Goal: Information Seeking & Learning: Learn about a topic

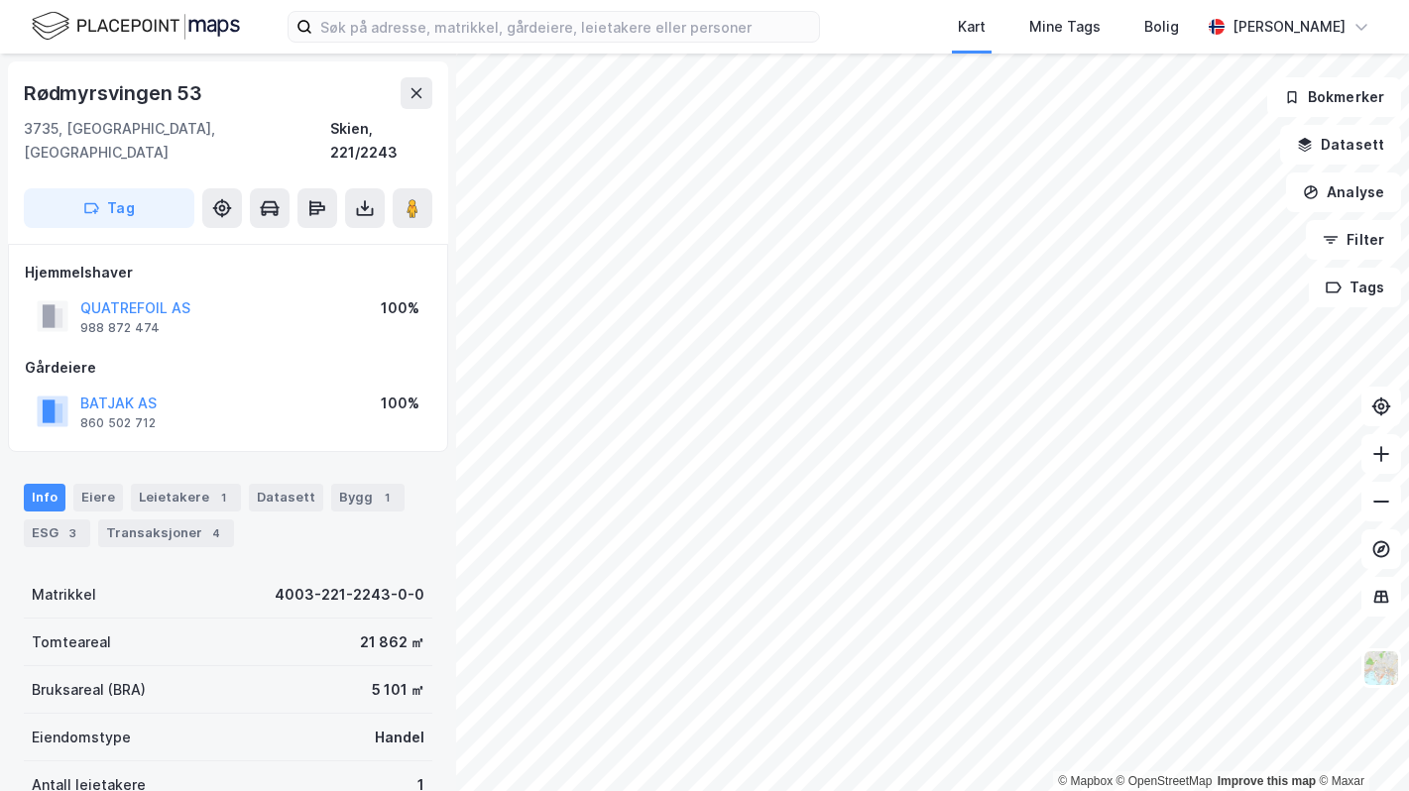
click at [964, 790] on html "Kart Mine Tags [PERSON_NAME] © Mapbox © OpenStreetMap Improve this map © Maxar …" at bounding box center [704, 395] width 1409 height 791
click at [1008, 790] on html "Kart Mine Tags [PERSON_NAME] © Mapbox © OpenStreetMap Improve this map © Maxar …" at bounding box center [704, 395] width 1409 height 791
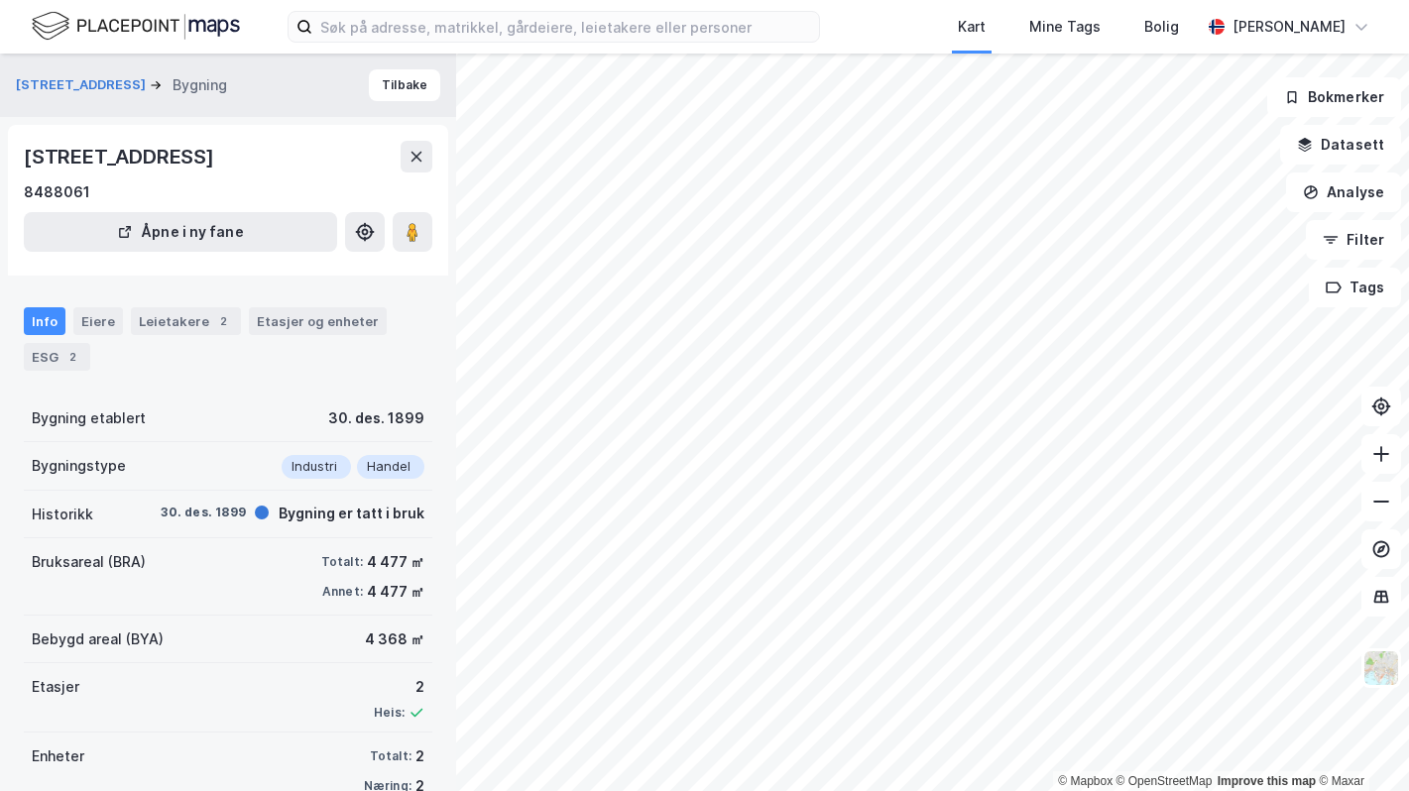
click at [722, 0] on html "Kart Mine Tags Bolig [PERSON_NAME] © Mapbox © OpenStreetMap Improve this map © …" at bounding box center [704, 395] width 1409 height 791
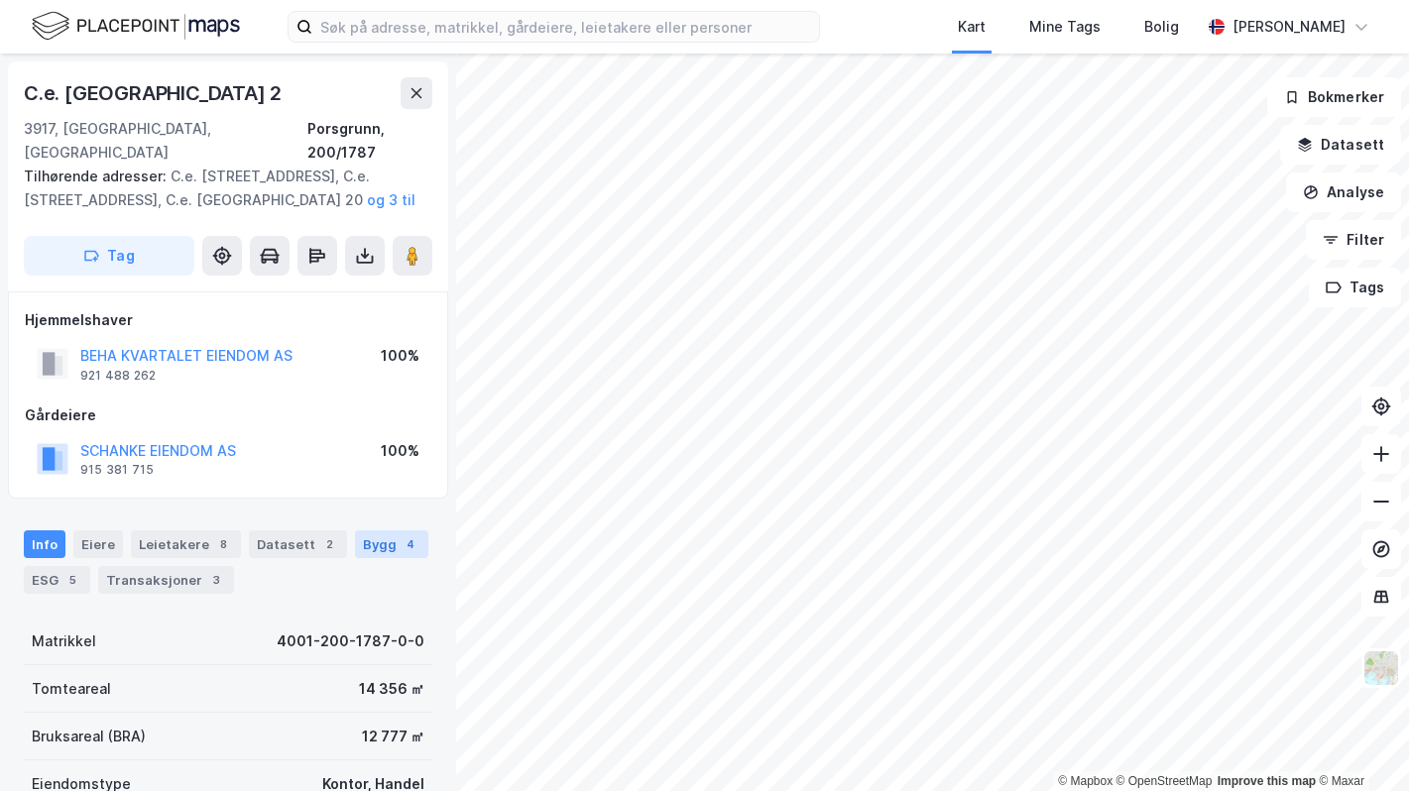
click at [374, 538] on div "Bygg 4" at bounding box center [391, 544] width 73 height 28
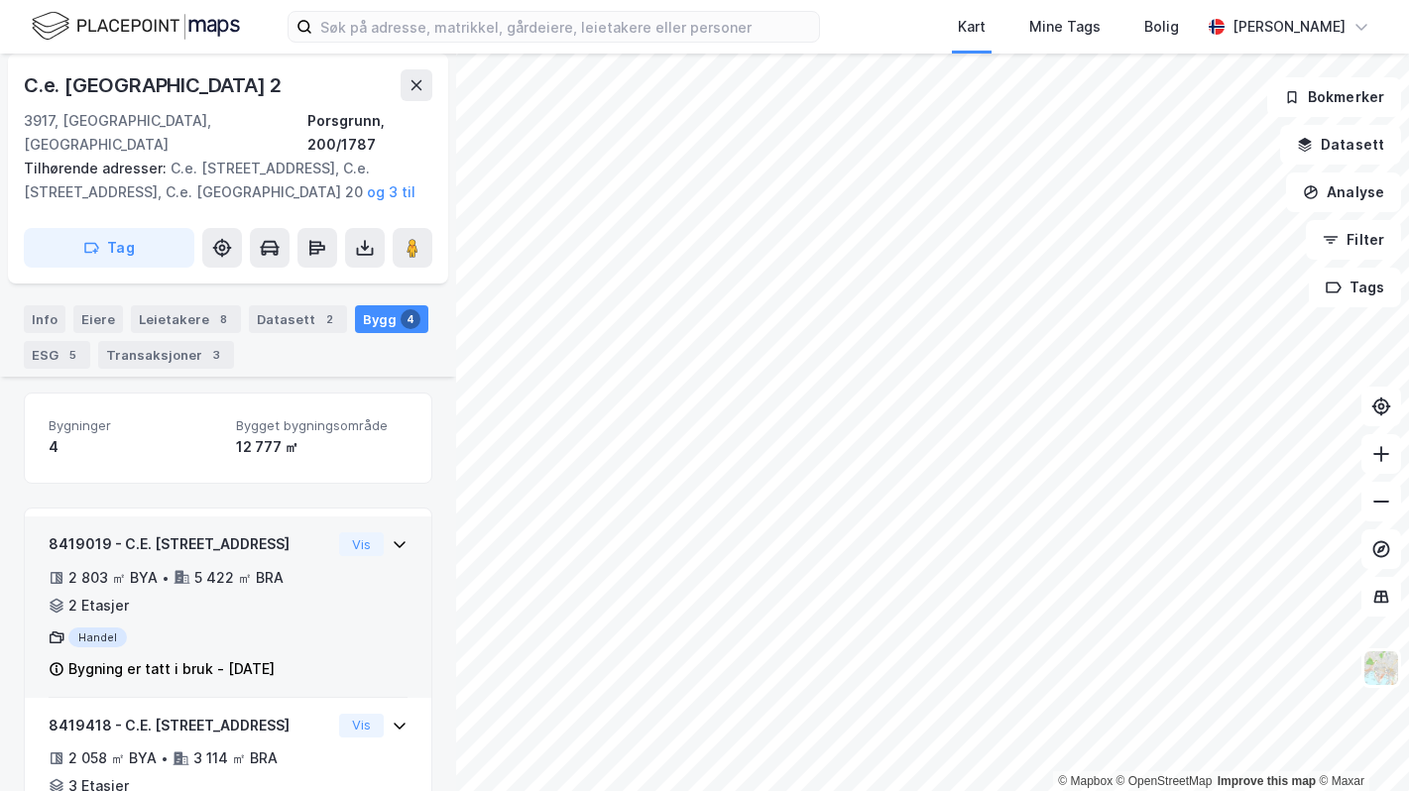
scroll to position [229, 0]
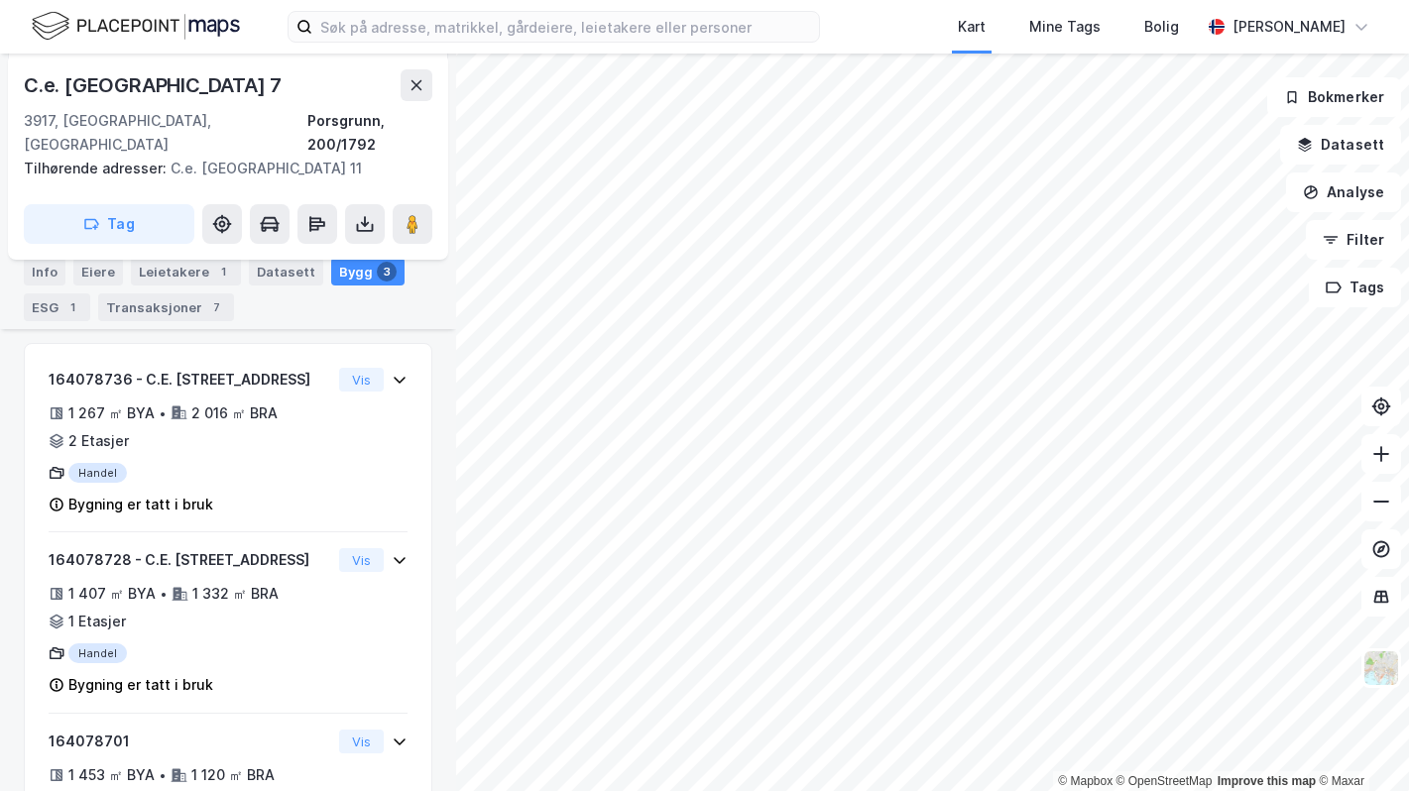
scroll to position [408, 0]
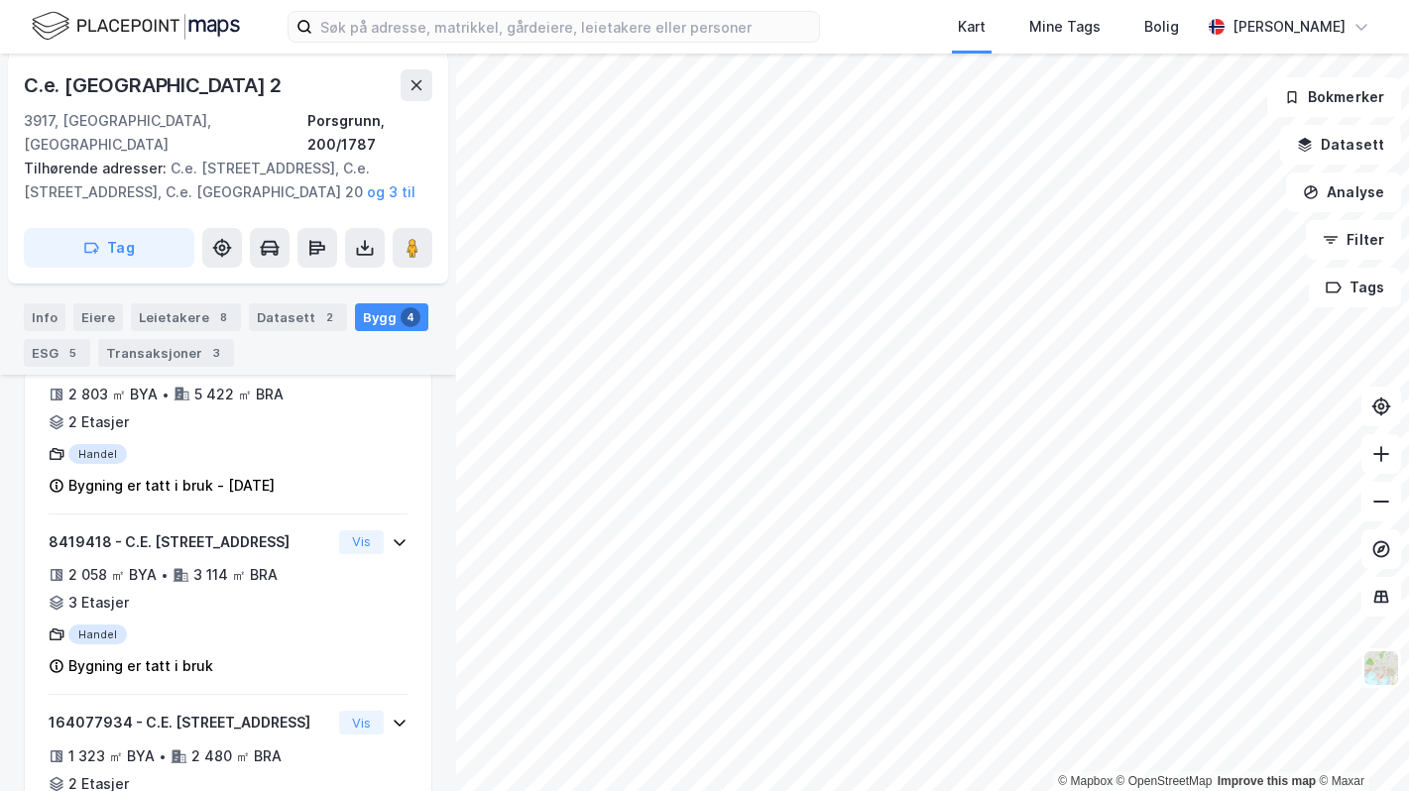
scroll to position [398, 0]
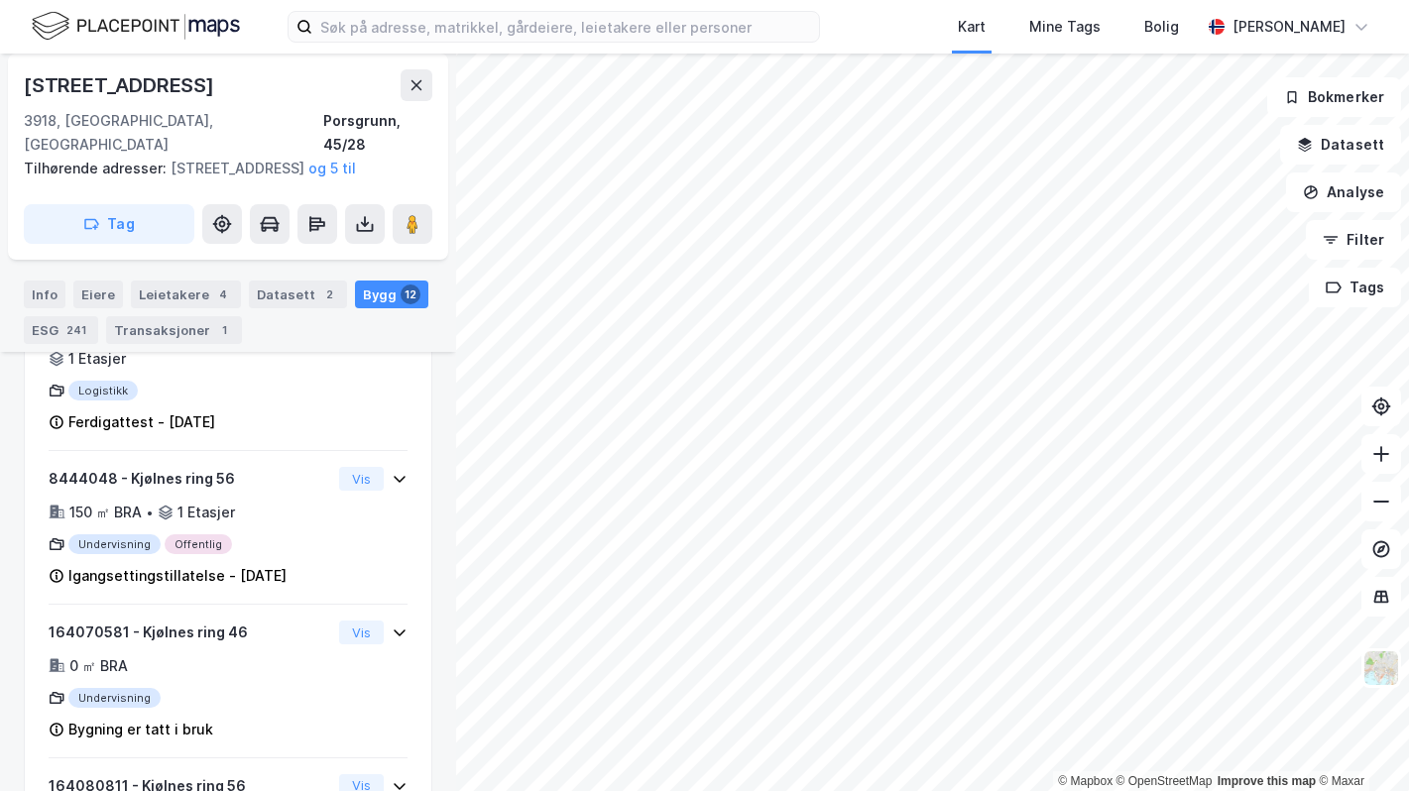
scroll to position [2111, 0]
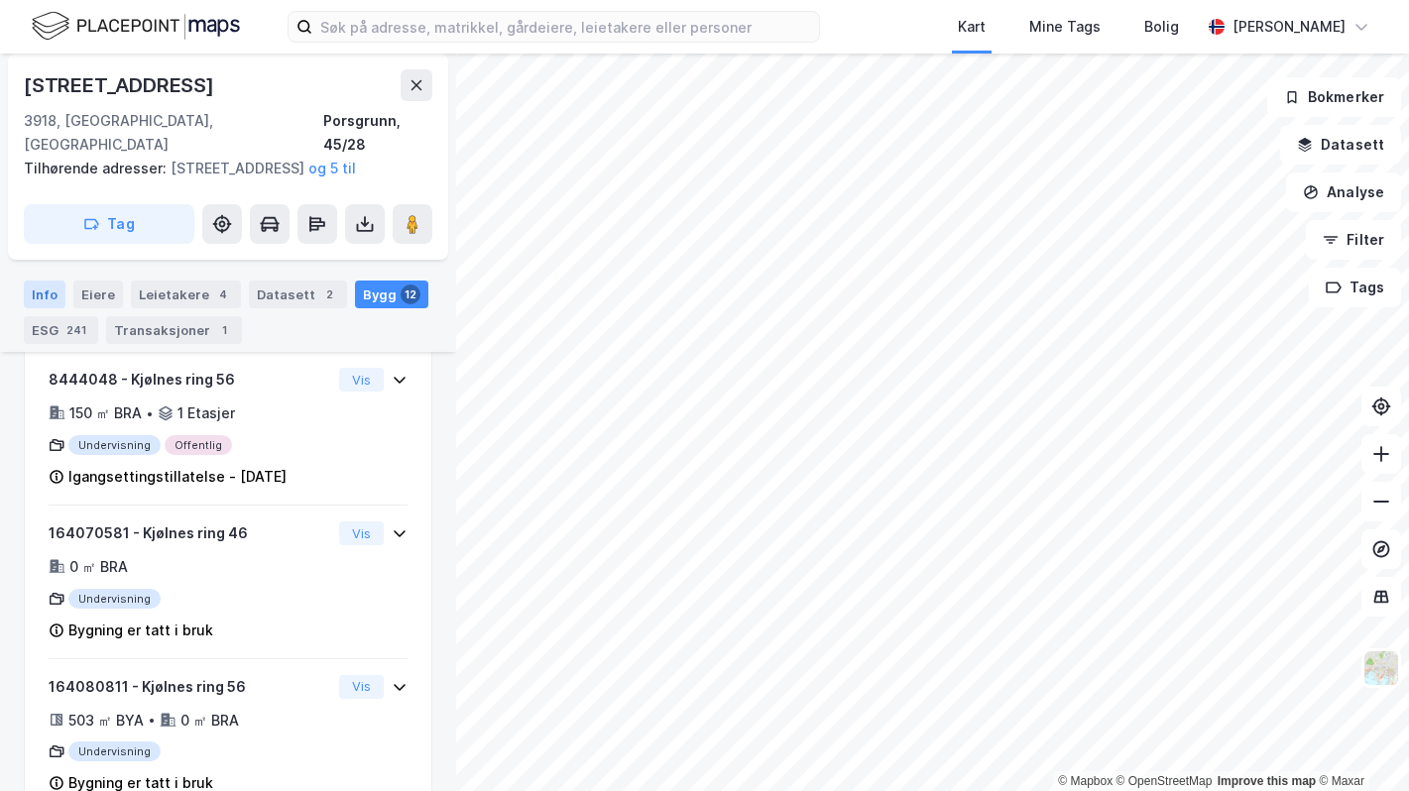
click at [55, 295] on div "Info" at bounding box center [45, 295] width 42 height 28
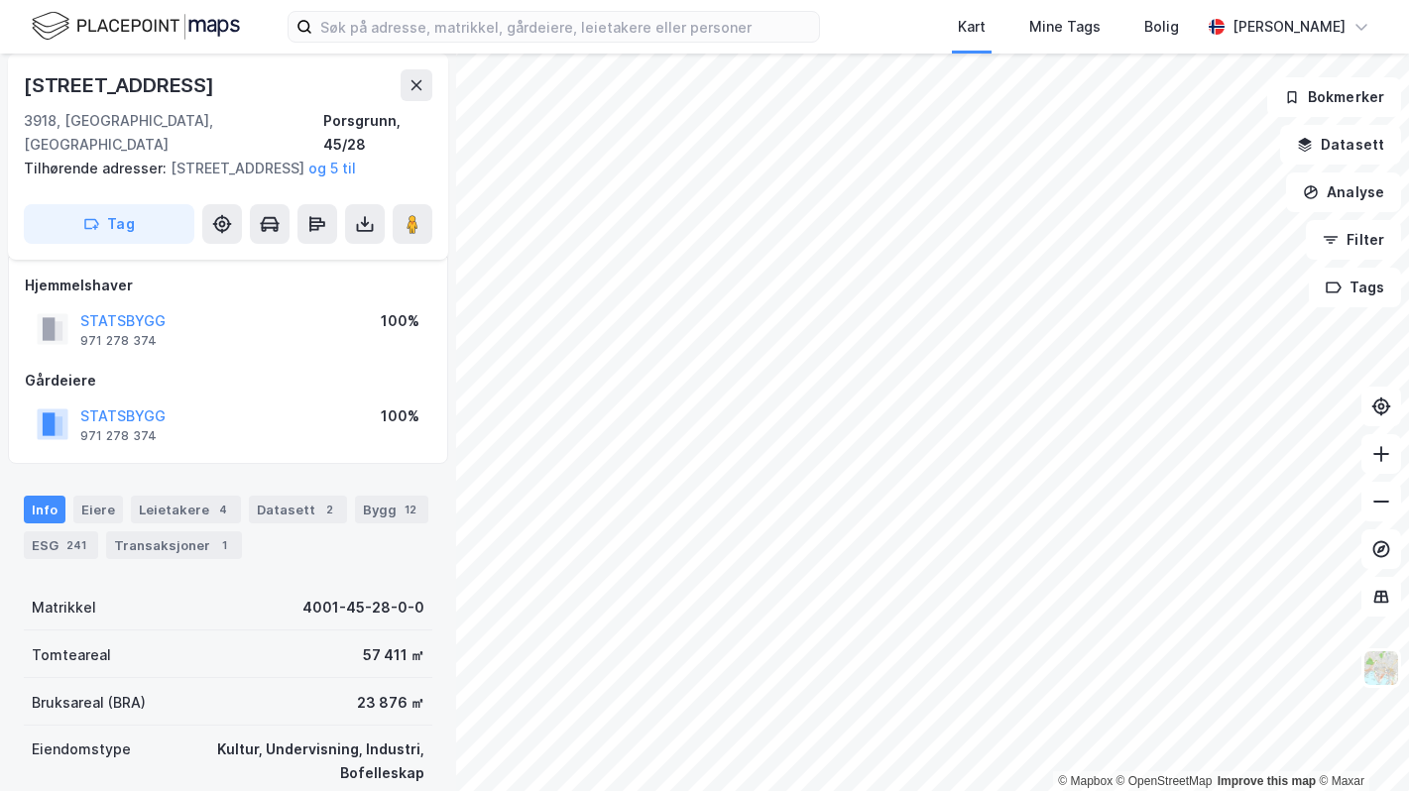
scroll to position [7, 0]
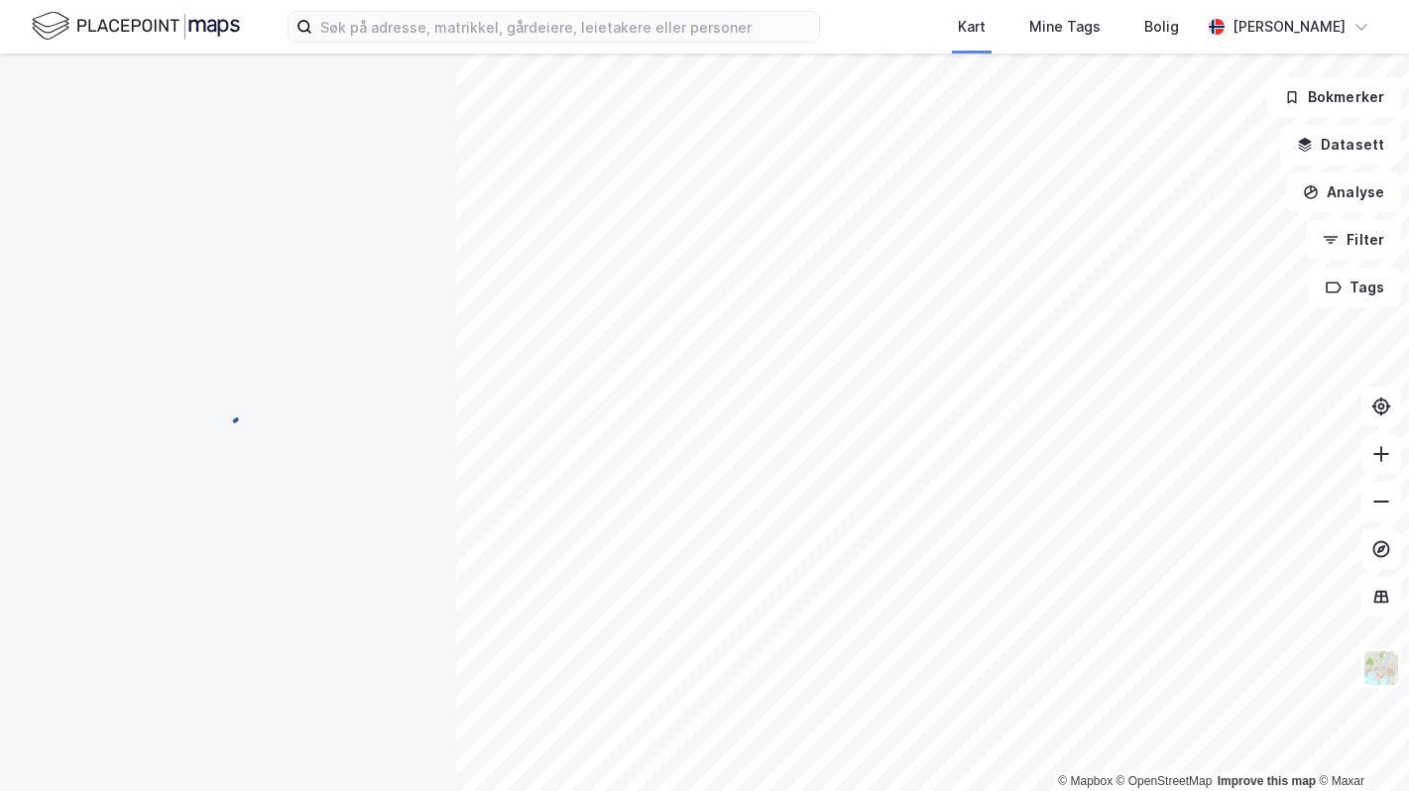
scroll to position [7, 0]
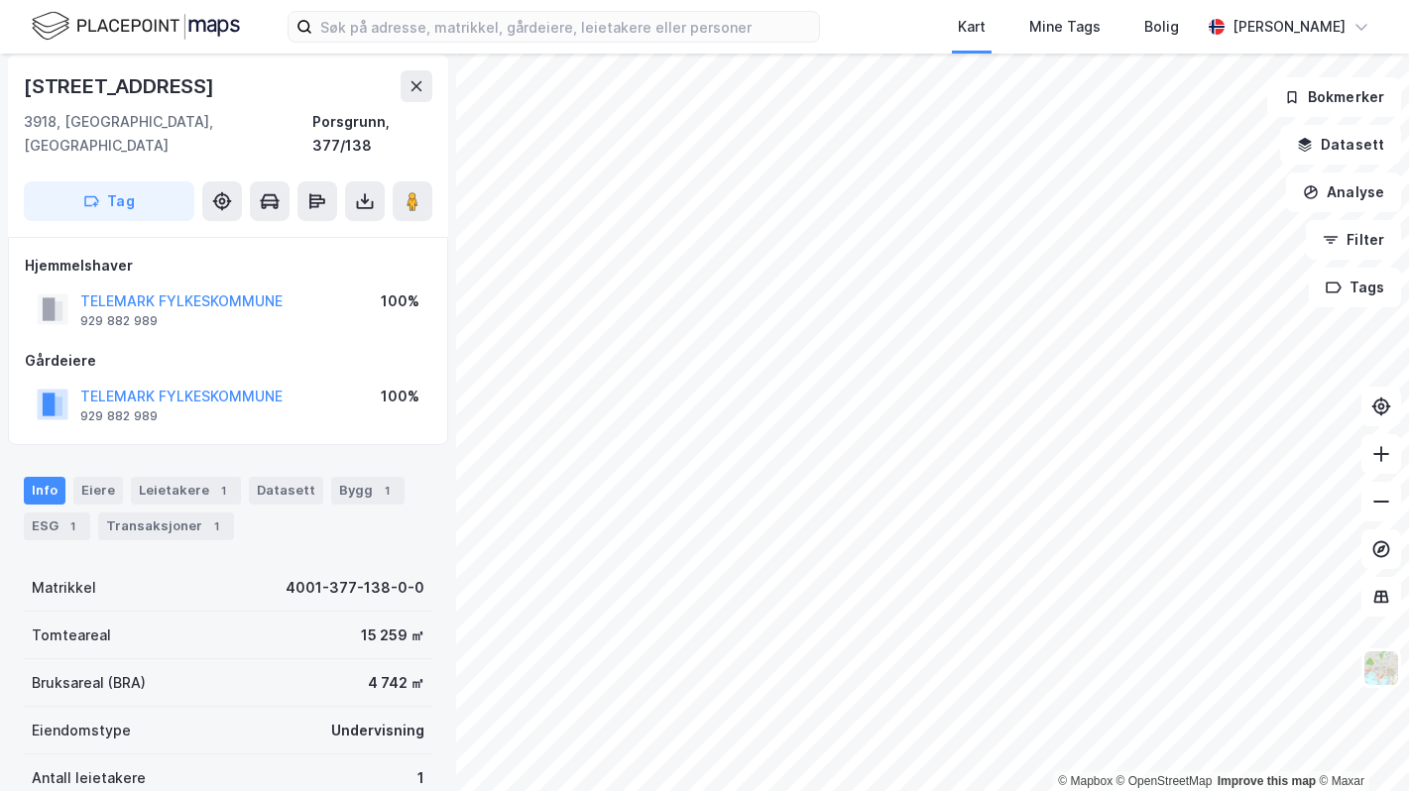
scroll to position [7, 0]
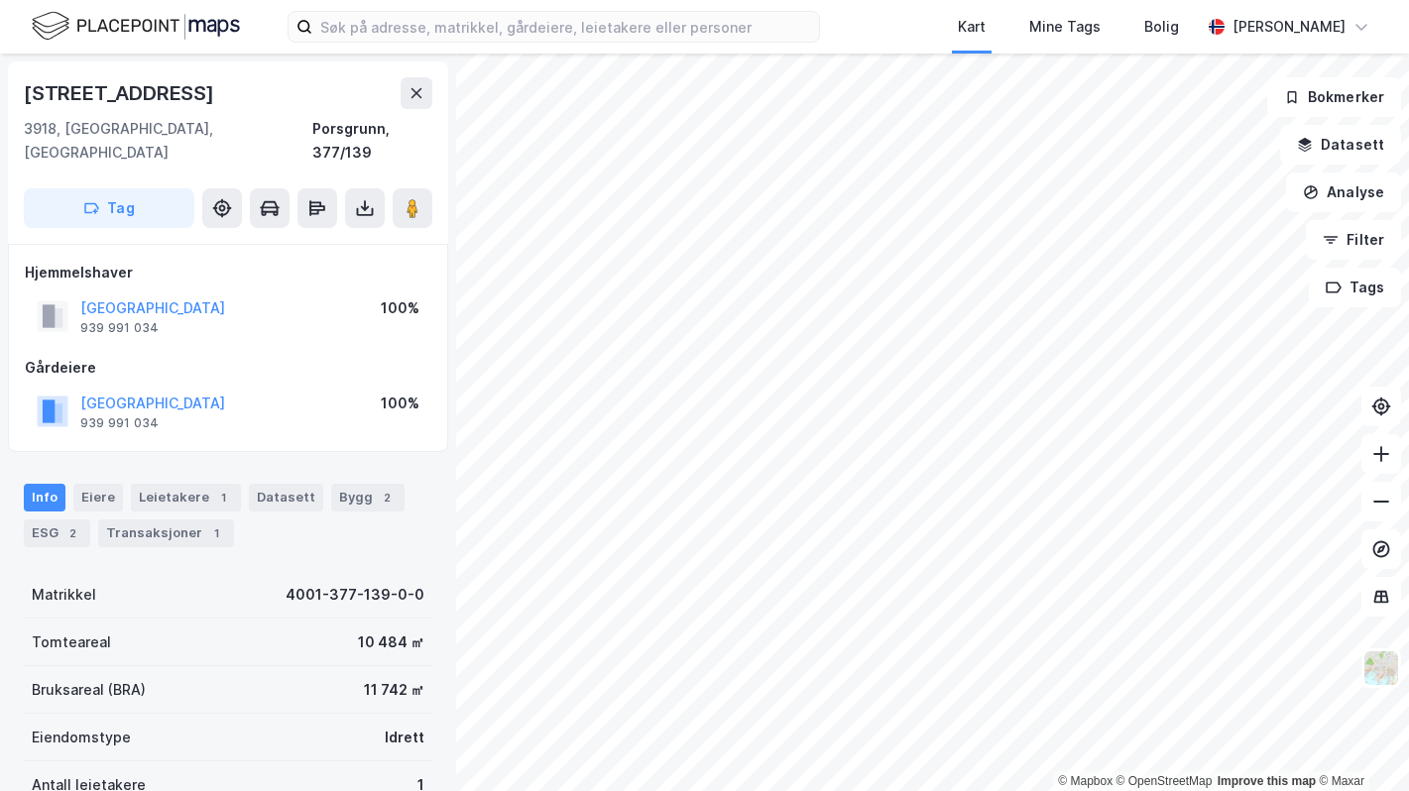
scroll to position [7, 0]
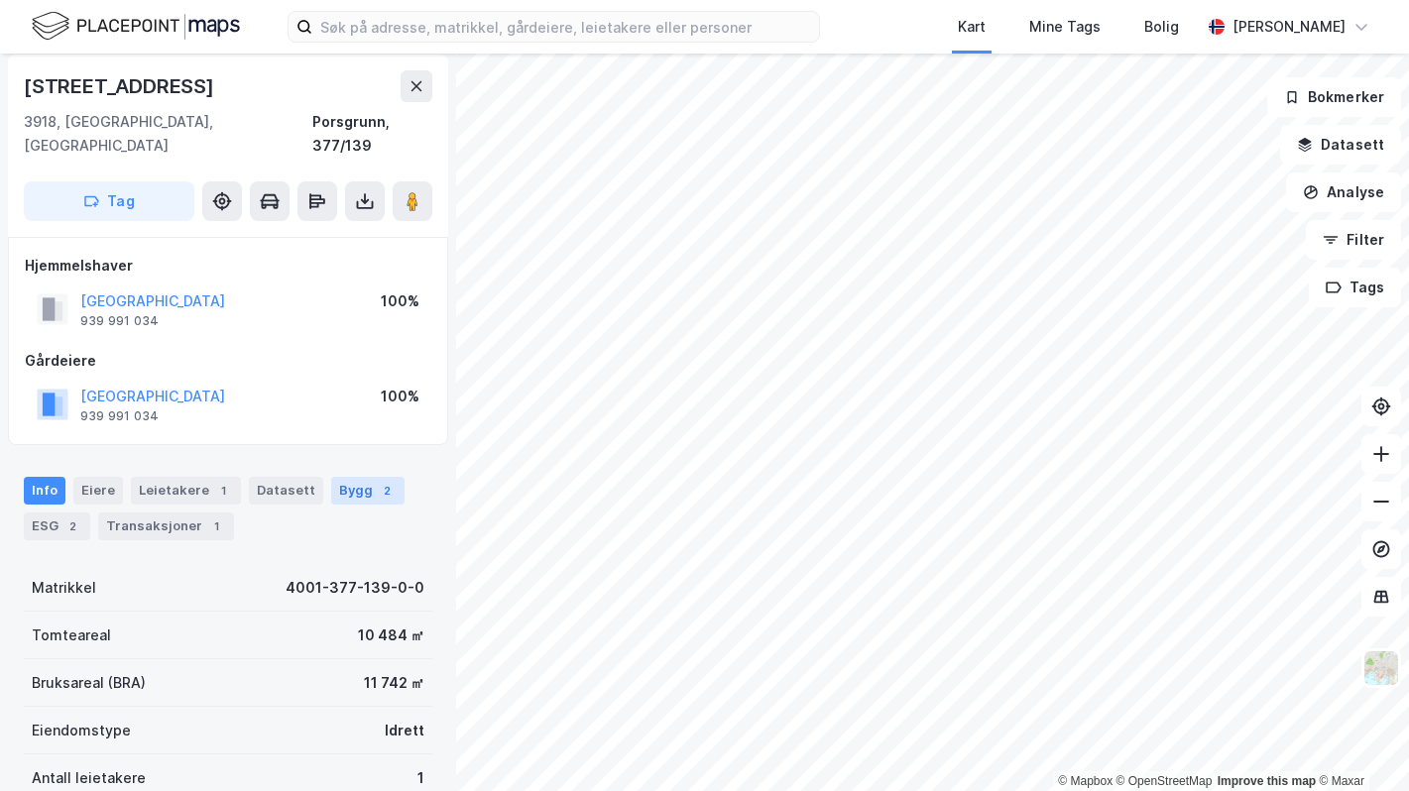
click at [353, 477] on div "Bygg 2" at bounding box center [367, 491] width 73 height 28
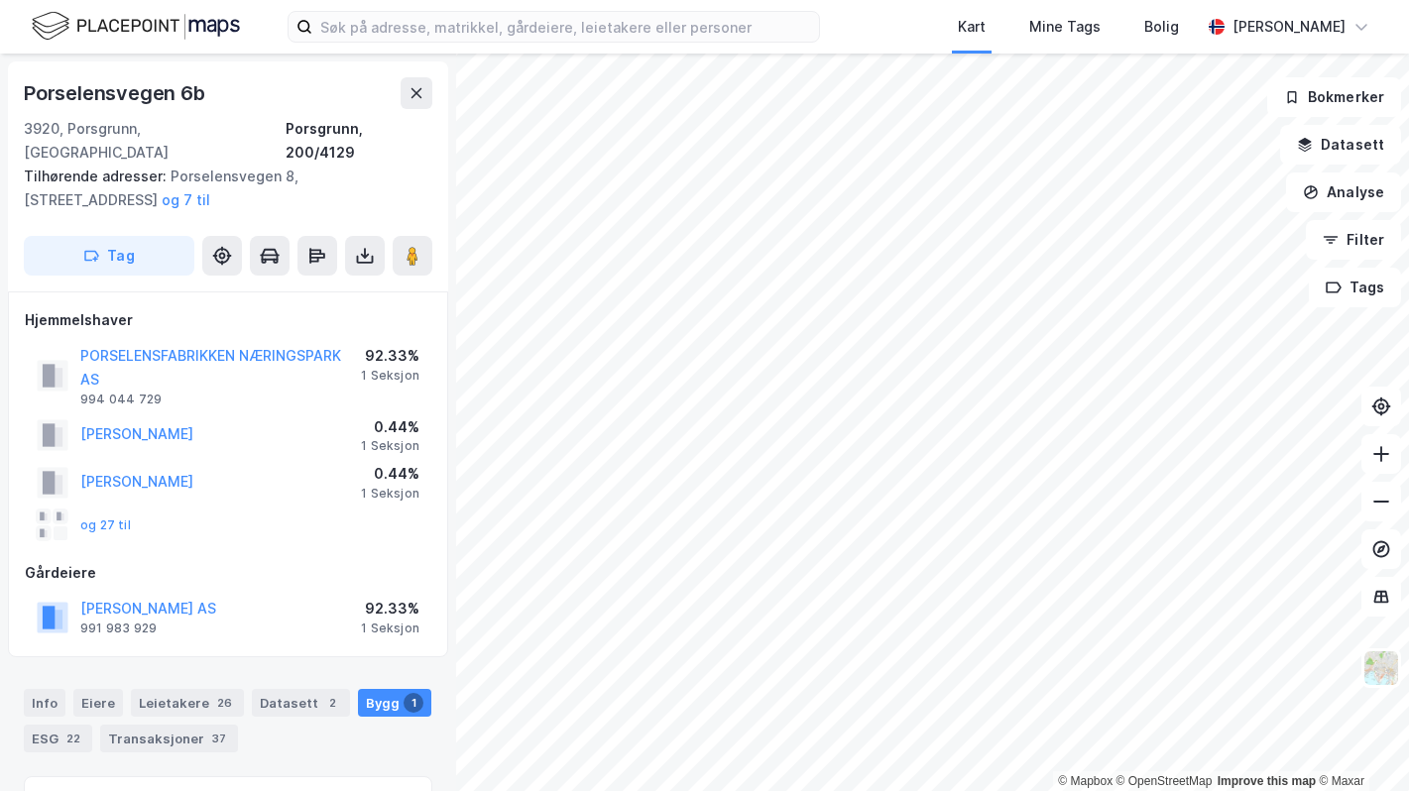
scroll to position [7, 0]
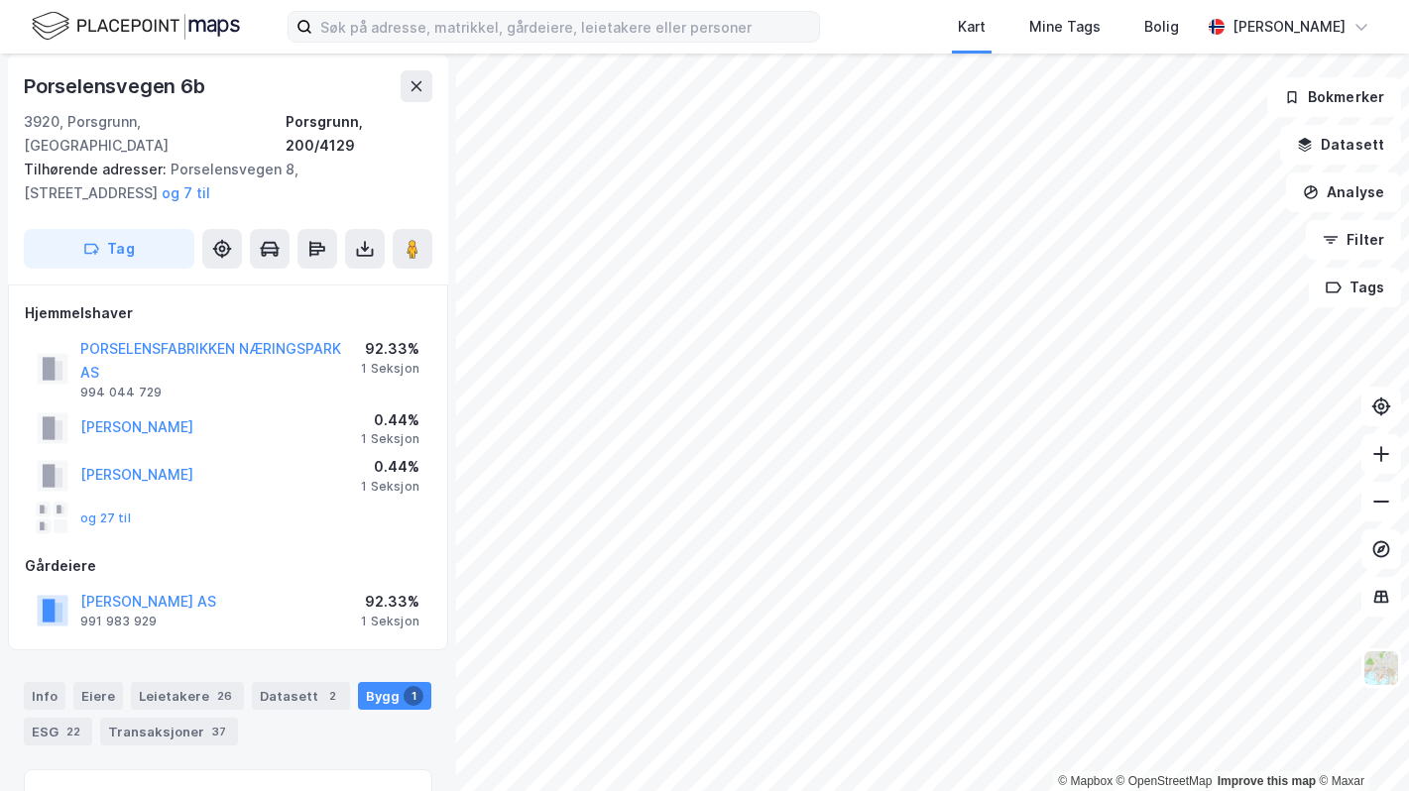
click at [819, 34] on div "Kart Mine Tags Bolig [PERSON_NAME] © Mapbox © OpenStreetMap Improve this map © …" at bounding box center [704, 395] width 1409 height 791
